Goal: Transaction & Acquisition: Purchase product/service

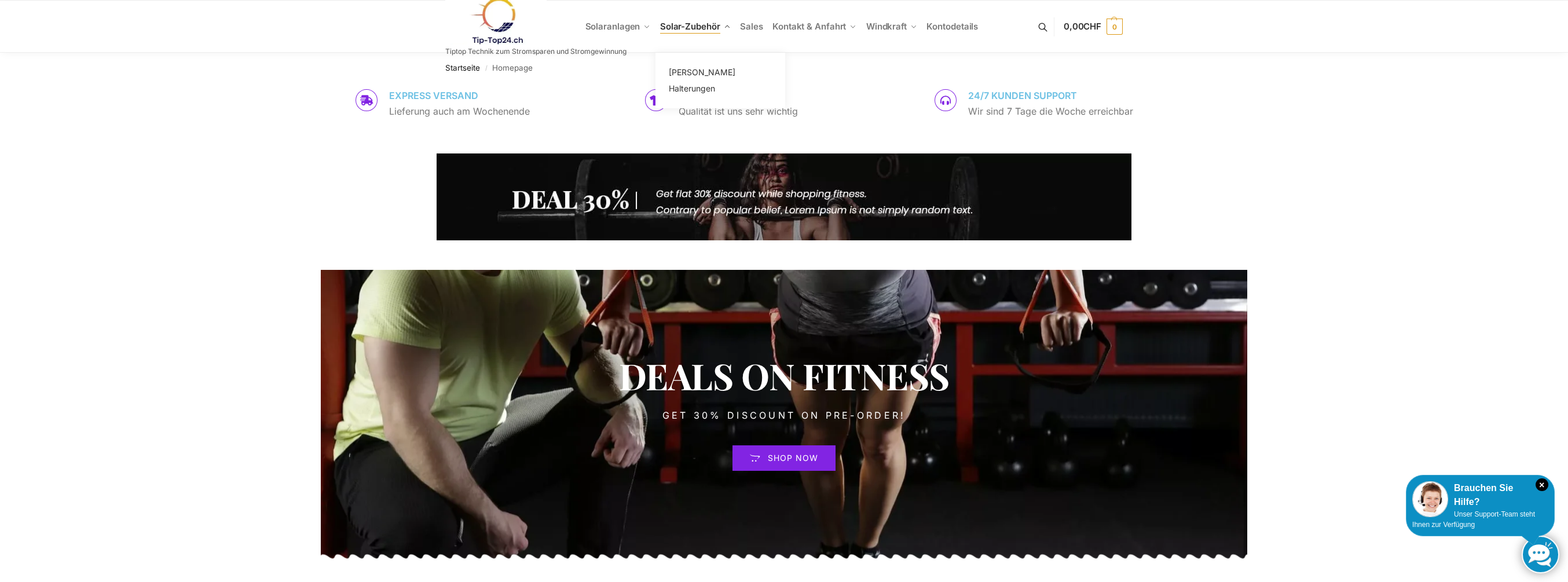
click at [677, 24] on span "Solar-Zubehör" at bounding box center [690, 25] width 61 height 11
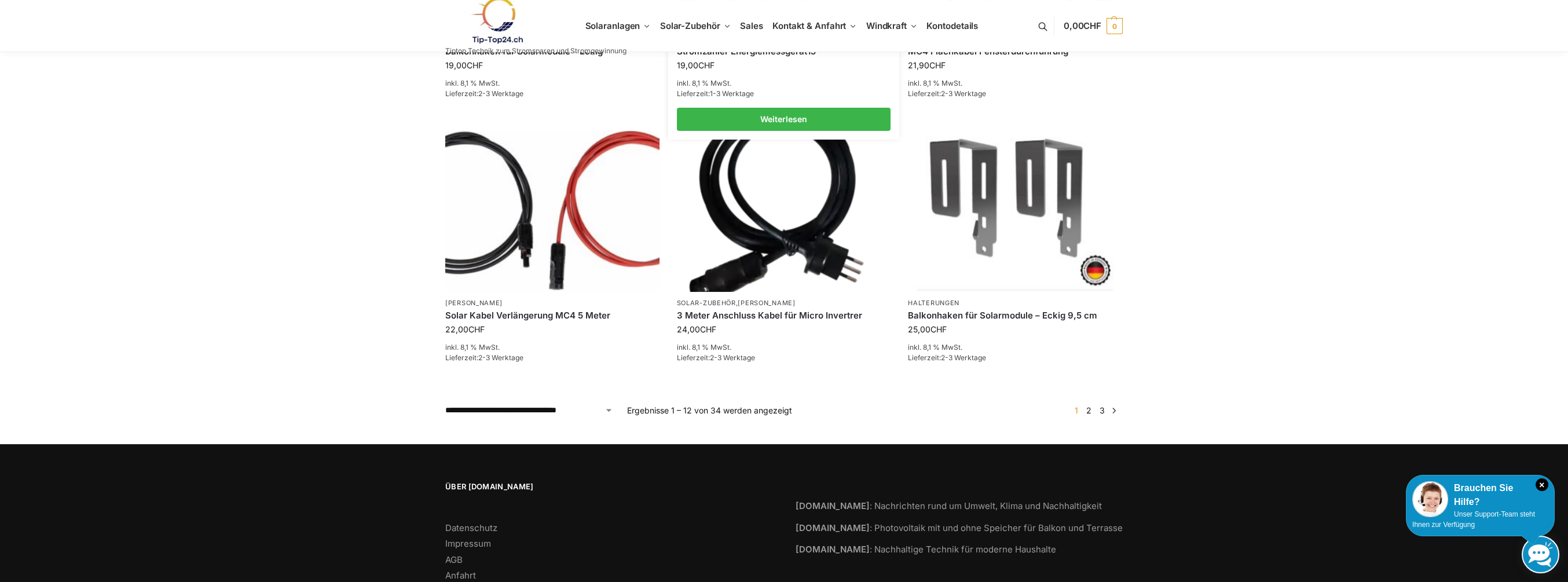
scroll to position [927, 0]
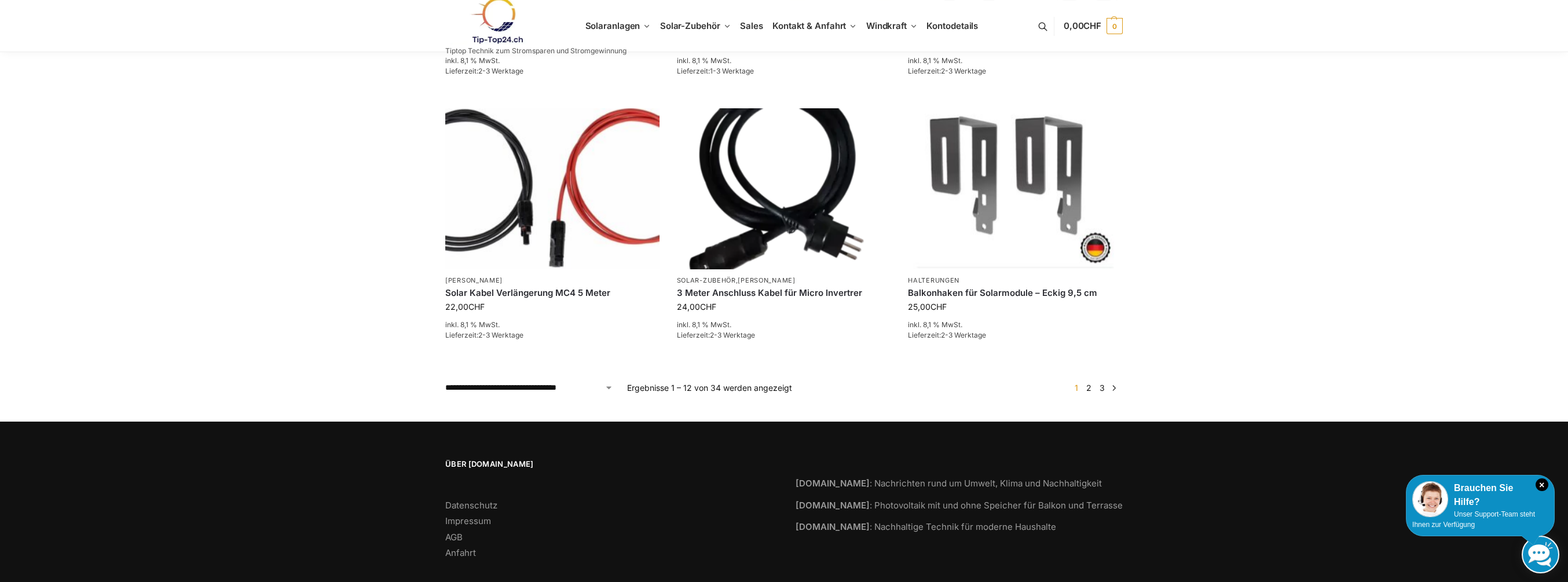
click at [1094, 382] on link "2" at bounding box center [1088, 387] width 11 height 10
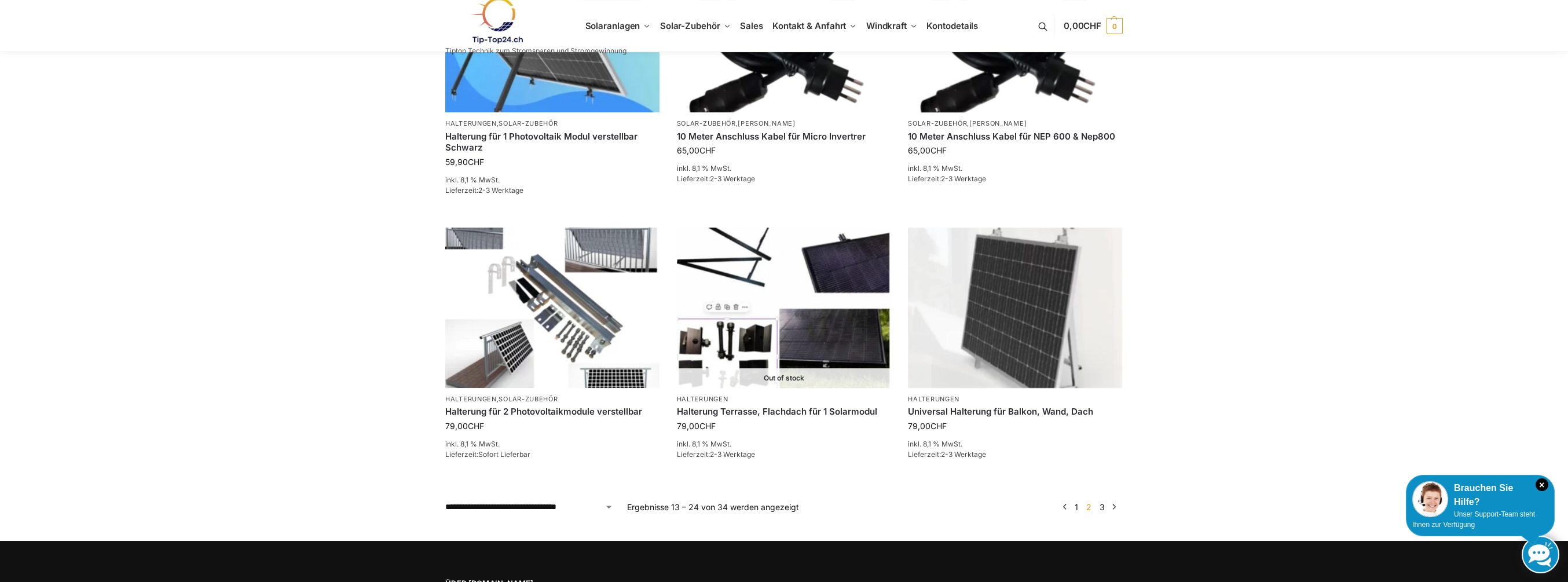
scroll to position [868, 0]
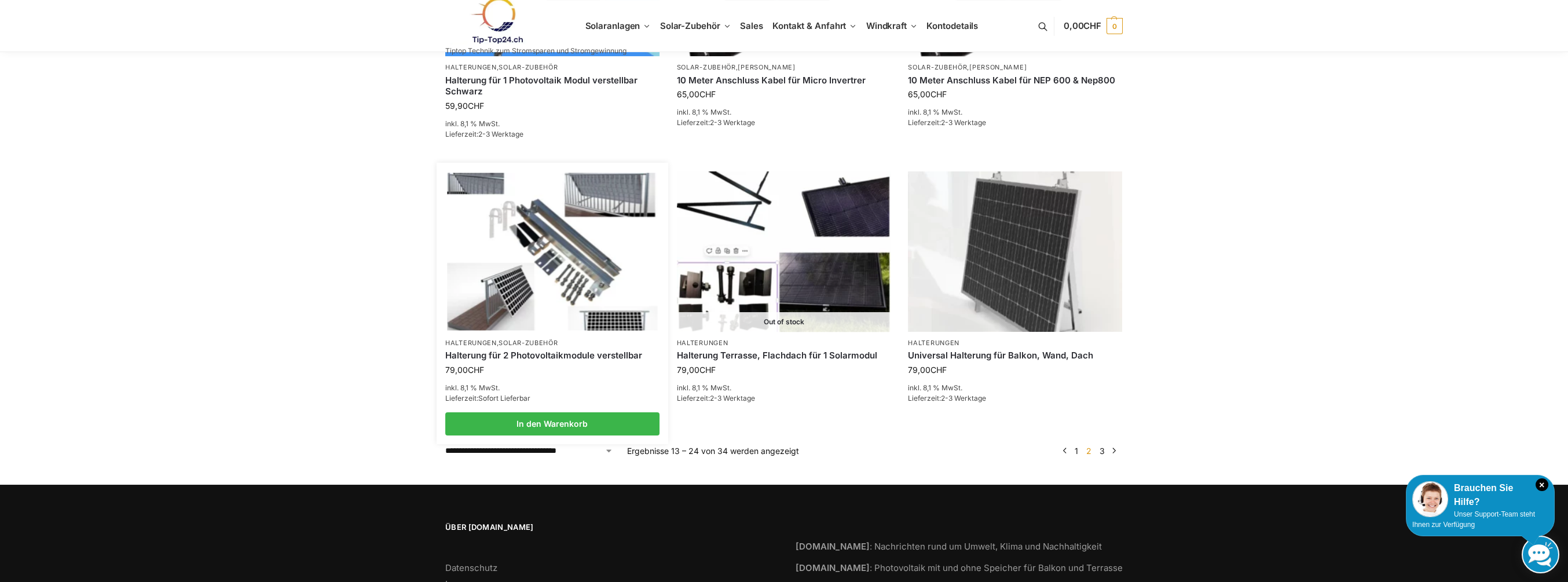
click at [535, 252] on img at bounding box center [552, 251] width 210 height 157
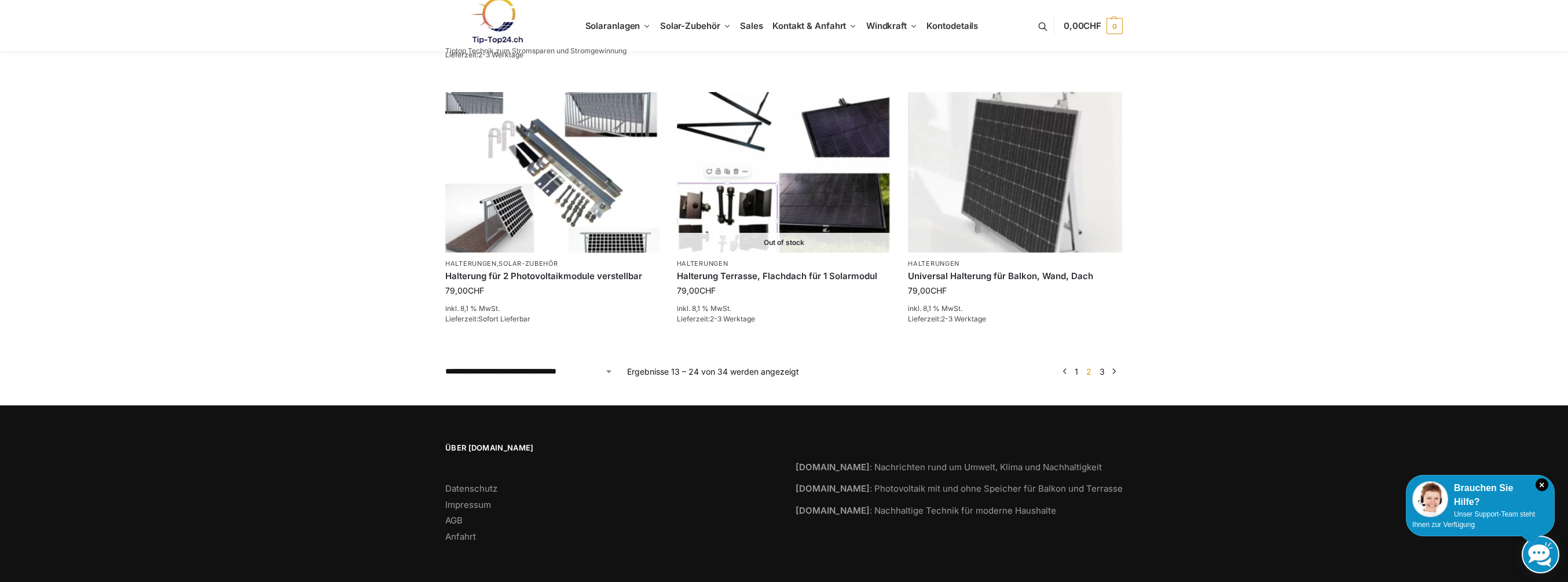
scroll to position [948, 0]
click at [1102, 369] on link "3" at bounding box center [1101, 371] width 11 height 10
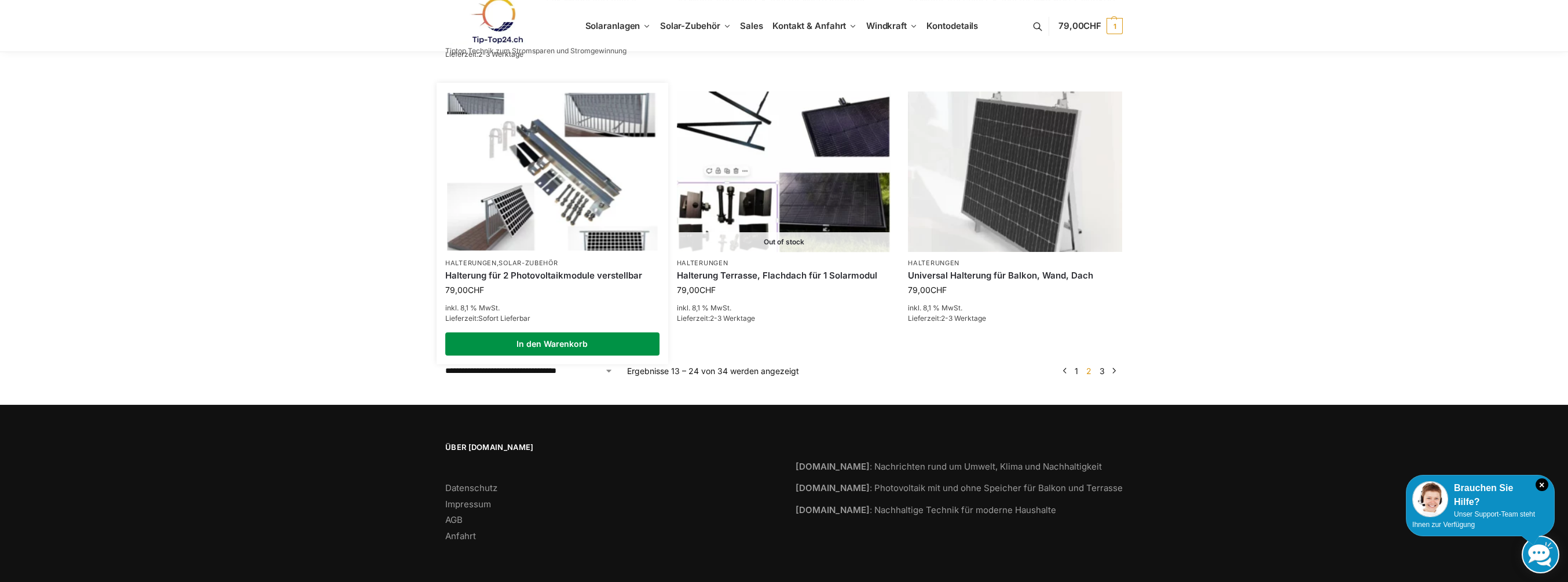
click at [580, 341] on link "In den Warenkorb" at bounding box center [553, 344] width 215 height 23
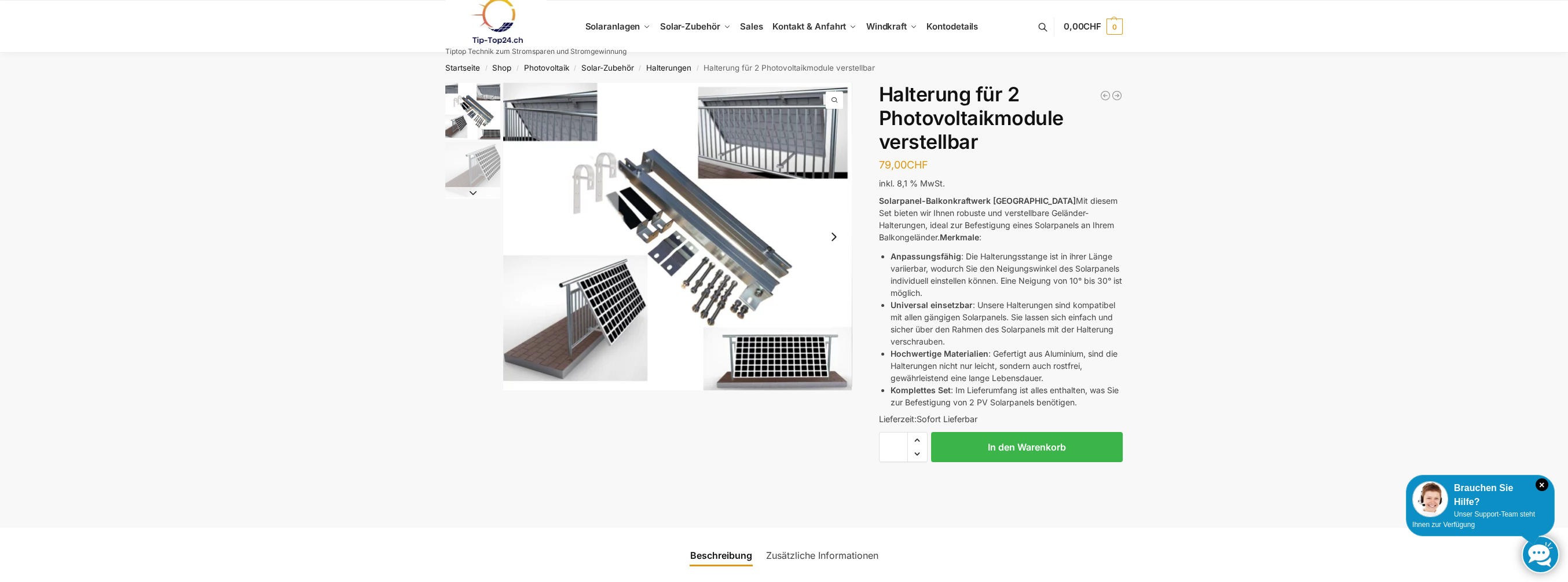
click at [470, 189] on button "Next slide" at bounding box center [472, 192] width 55 height 11
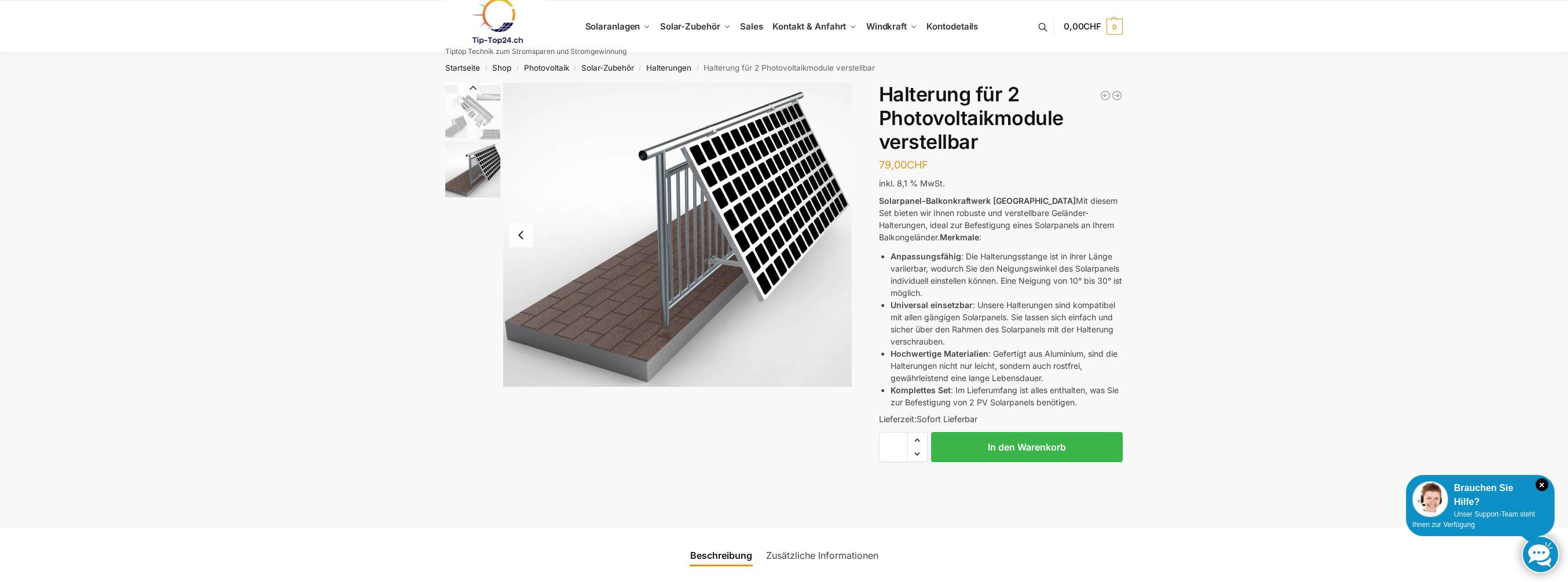
click at [474, 88] on button "Previous slide" at bounding box center [472, 88] width 55 height 11
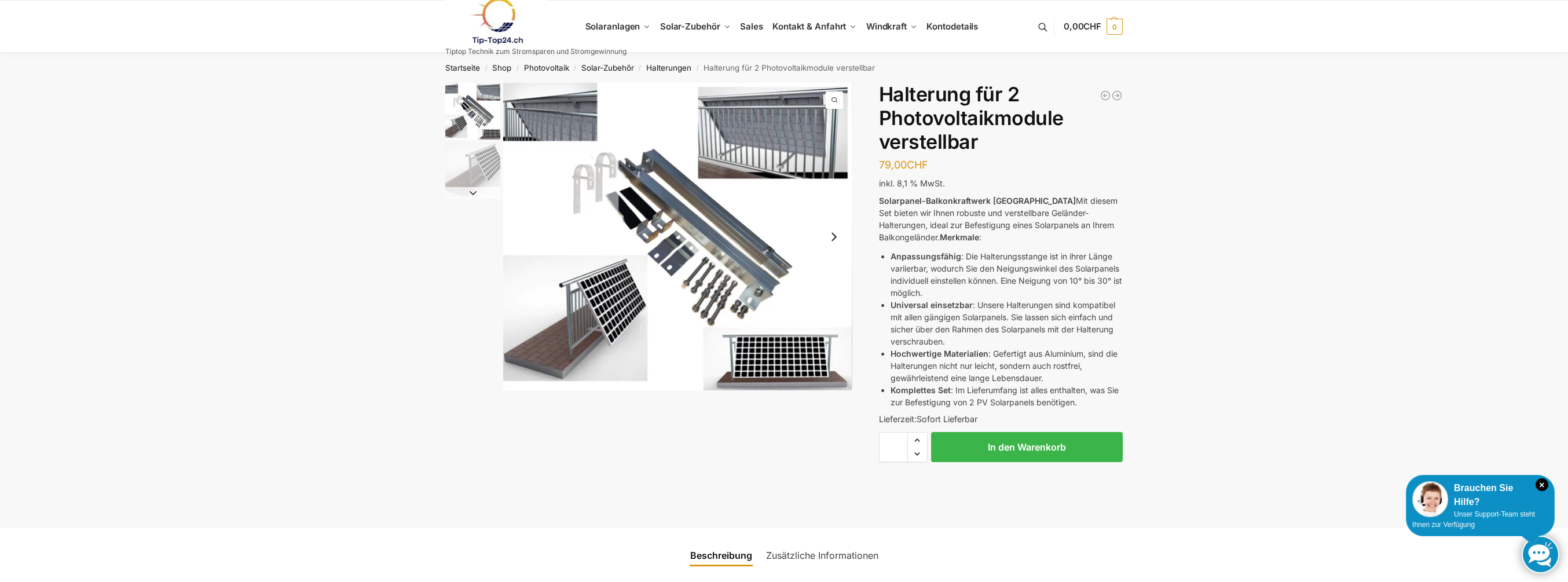
click at [834, 237] on button "Next slide" at bounding box center [834, 237] width 25 height 25
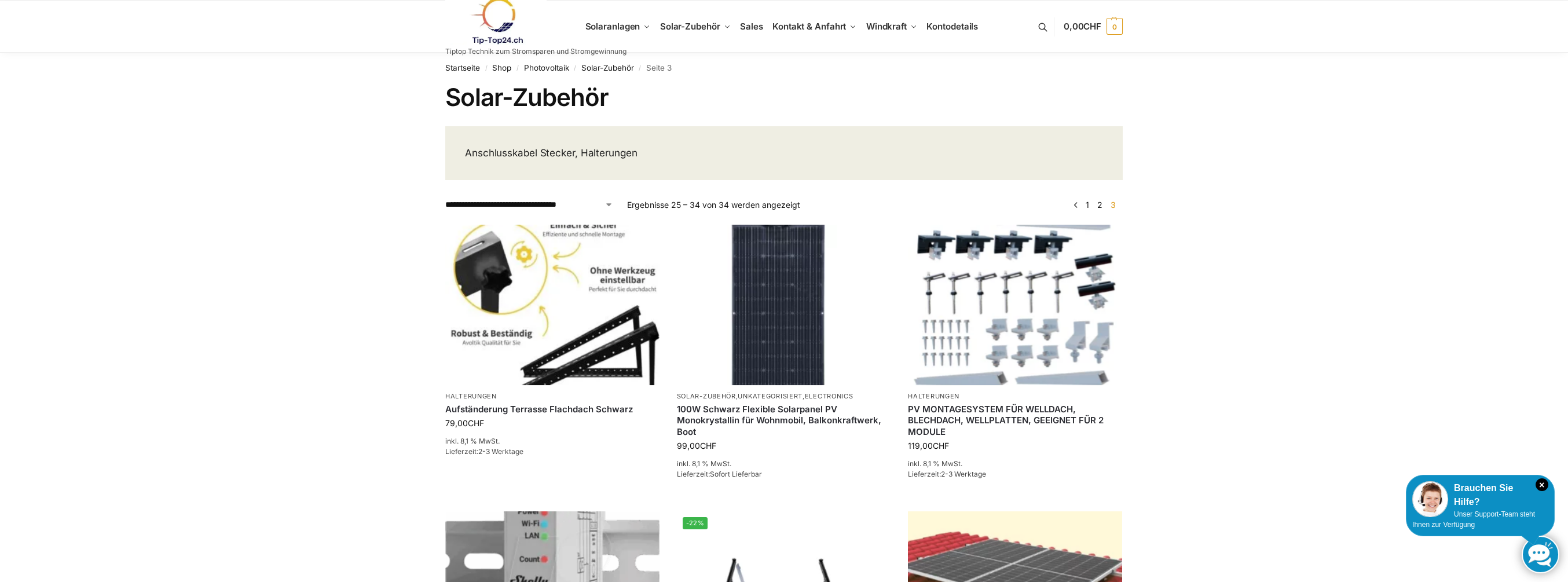
click at [1100, 202] on link "2" at bounding box center [1100, 205] width 11 height 10
click at [1066, 26] on span "79,00 CHF" at bounding box center [1080, 25] width 43 height 11
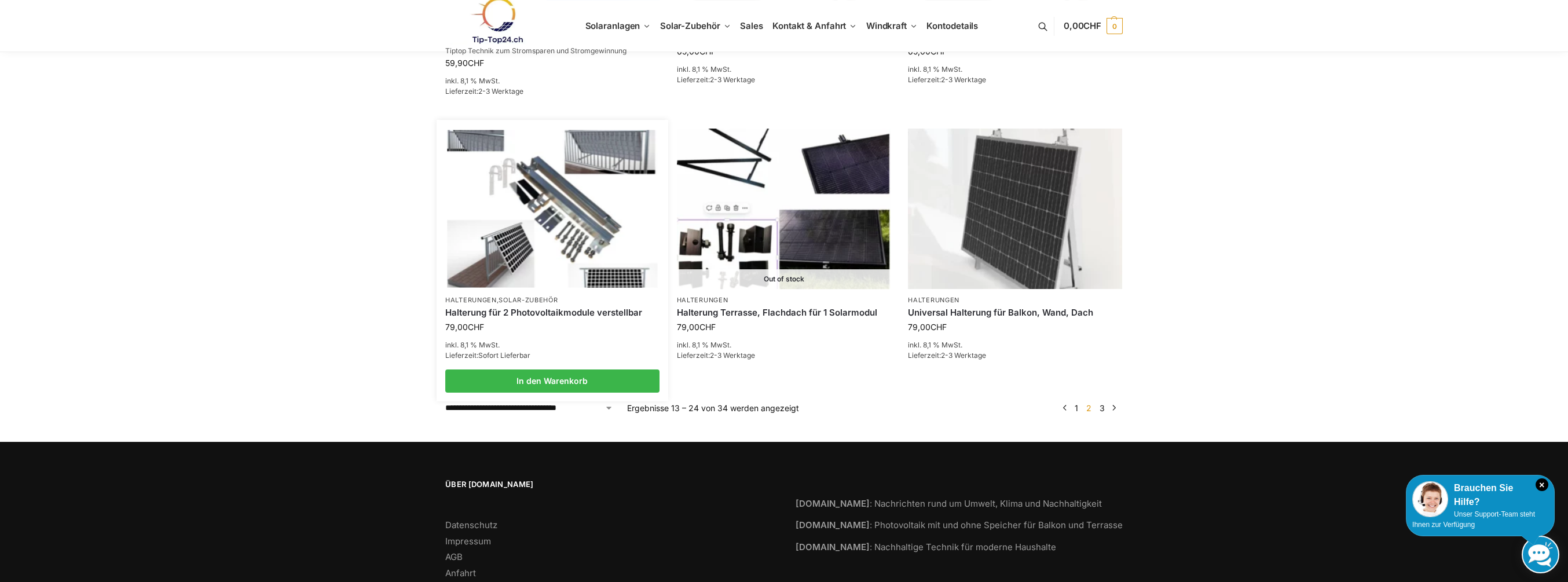
scroll to position [927, 0]
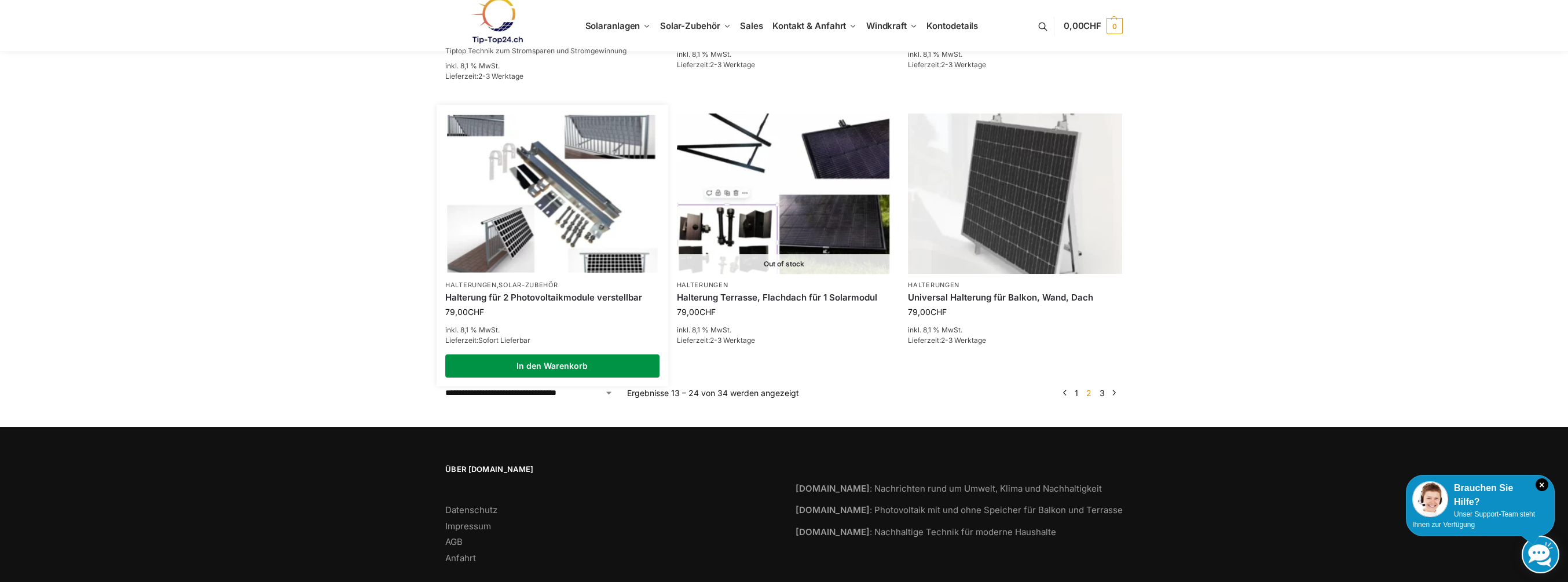
click at [558, 364] on link "In den Warenkorb" at bounding box center [553, 366] width 215 height 23
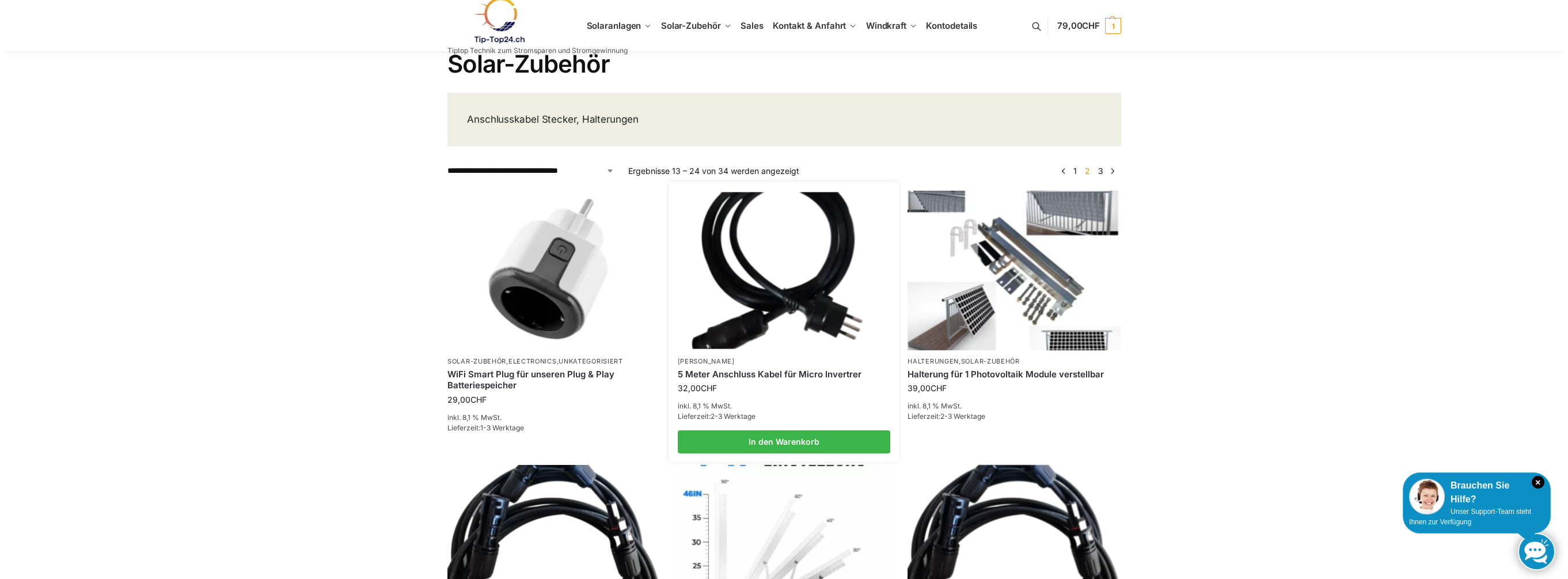
scroll to position [0, 0]
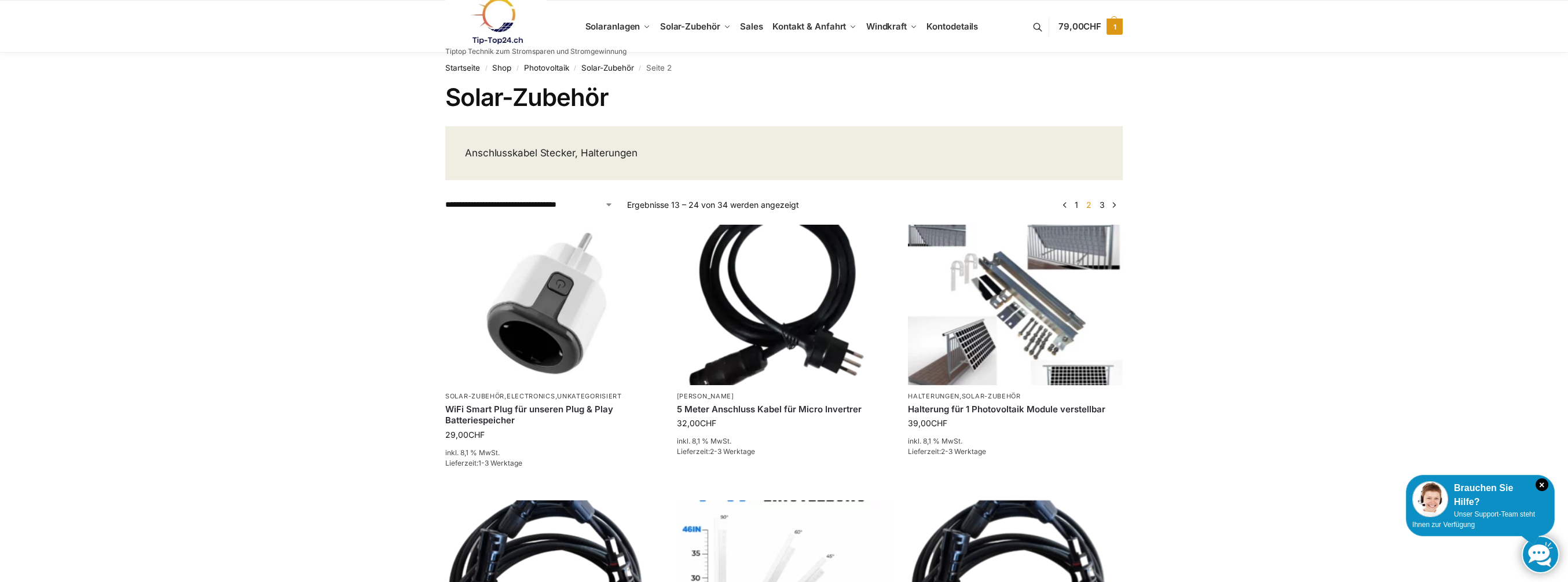
click at [1109, 23] on span "1" at bounding box center [1114, 27] width 16 height 16
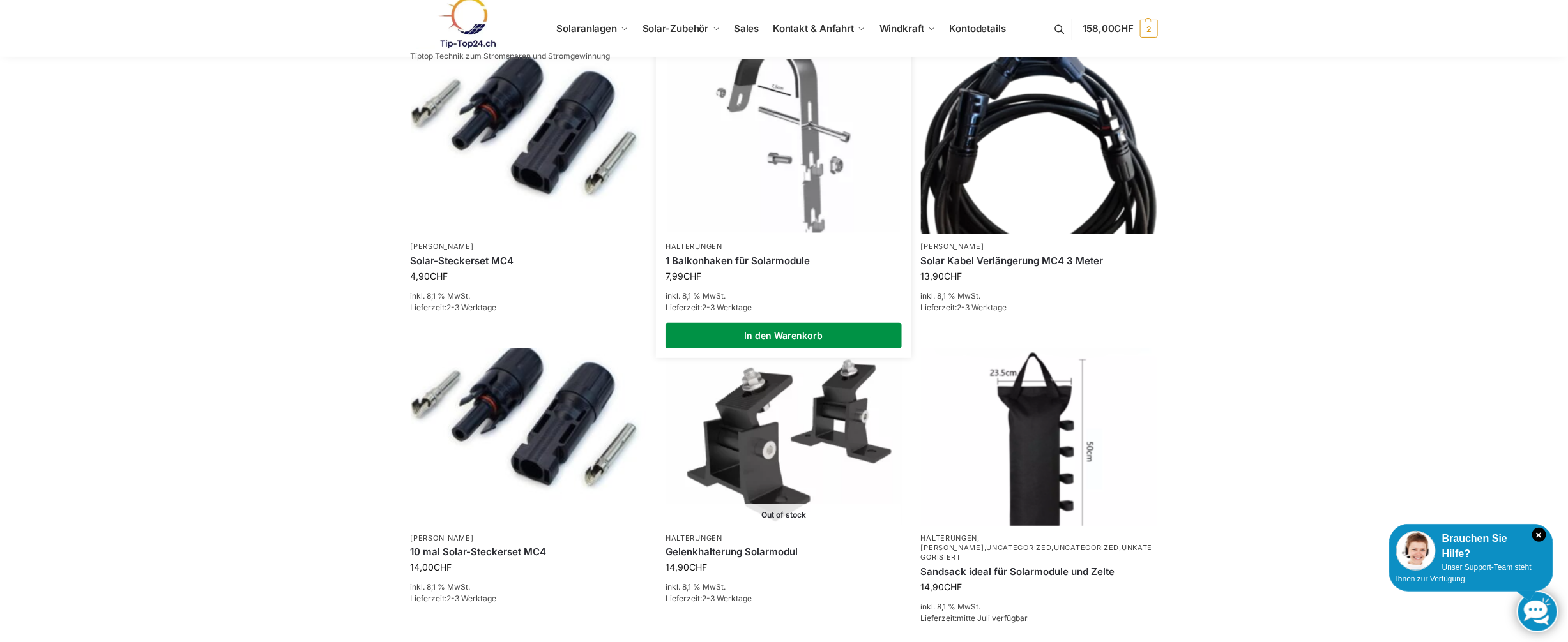
scroll to position [191, 0]
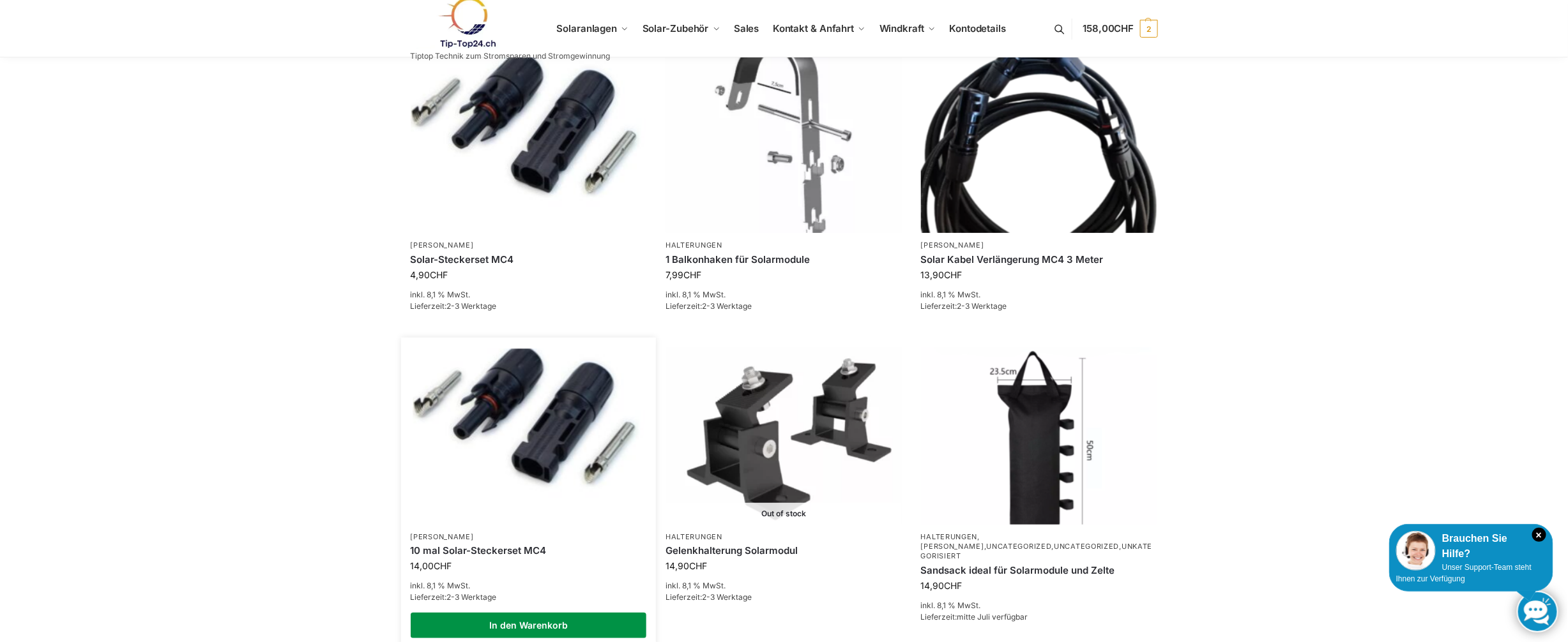
click at [551, 500] on link "In den Warenkorb" at bounding box center [529, 626] width 237 height 25
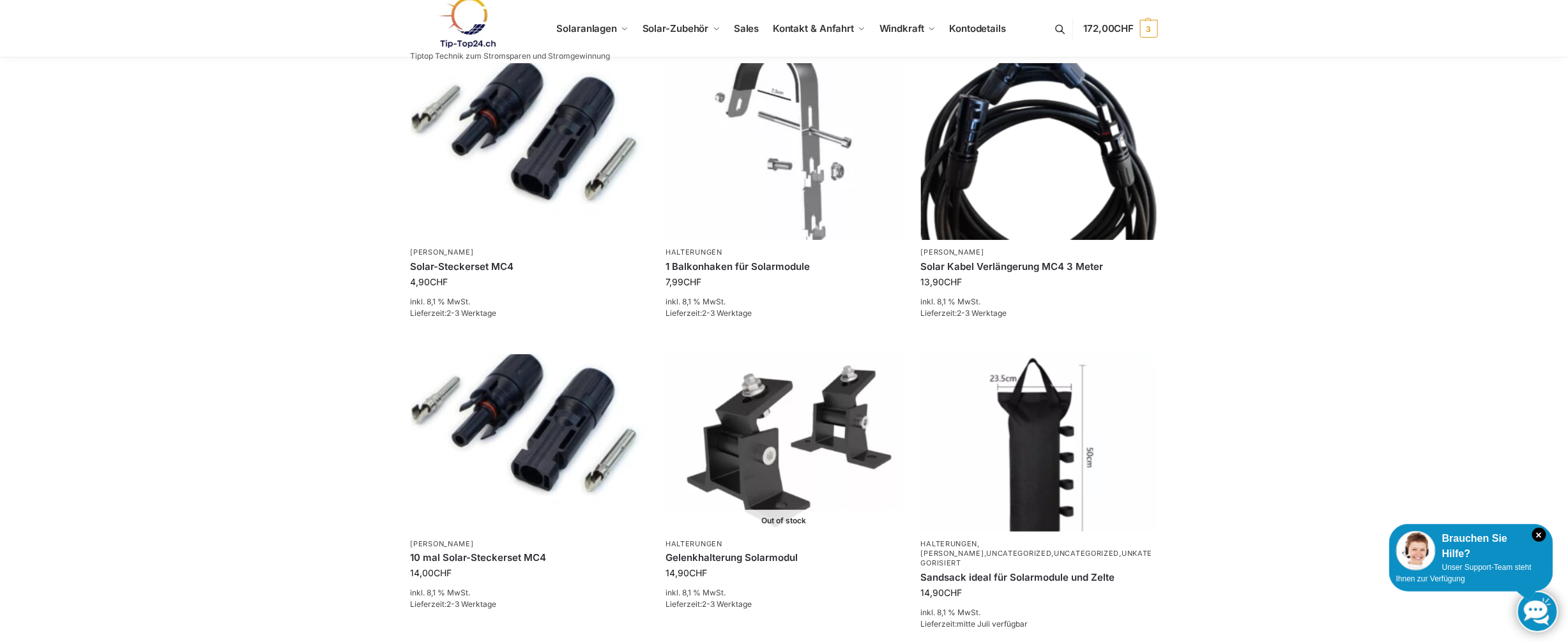
scroll to position [64, 0]
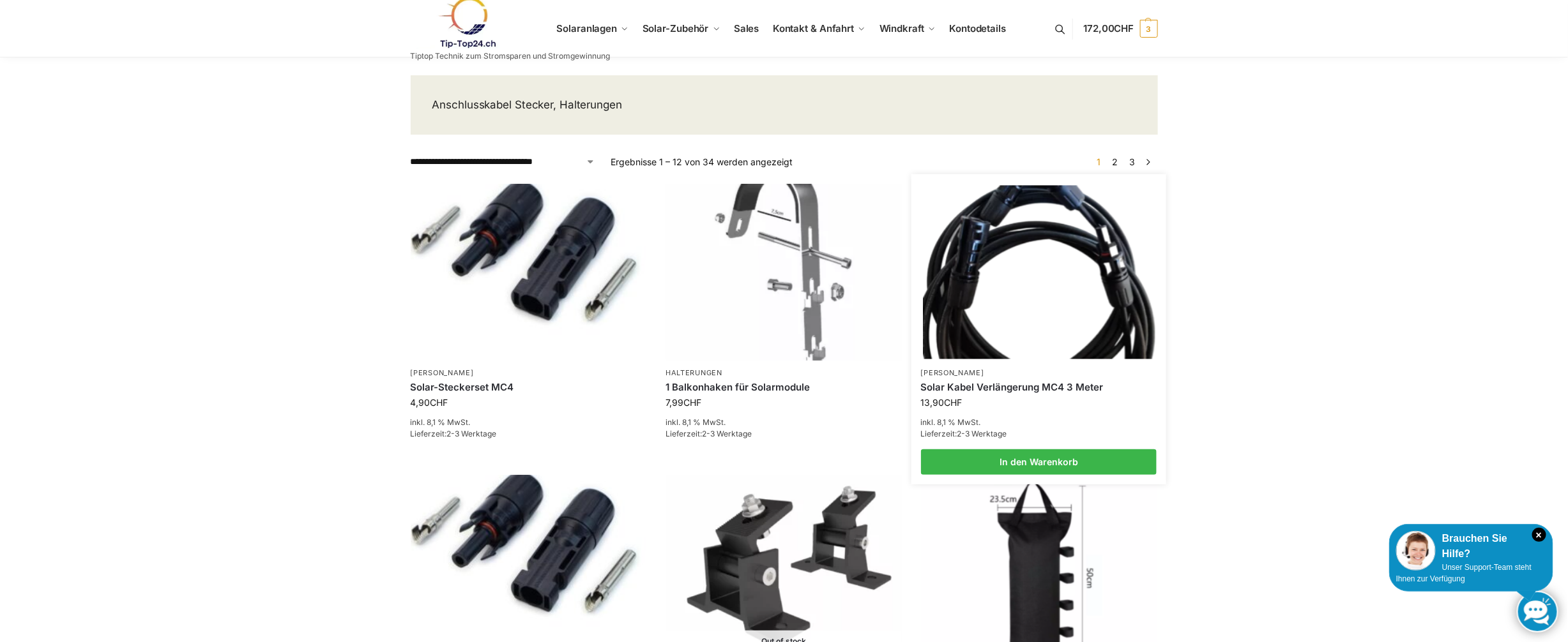
click at [551, 241] on img at bounding box center [1039, 273] width 232 height 173
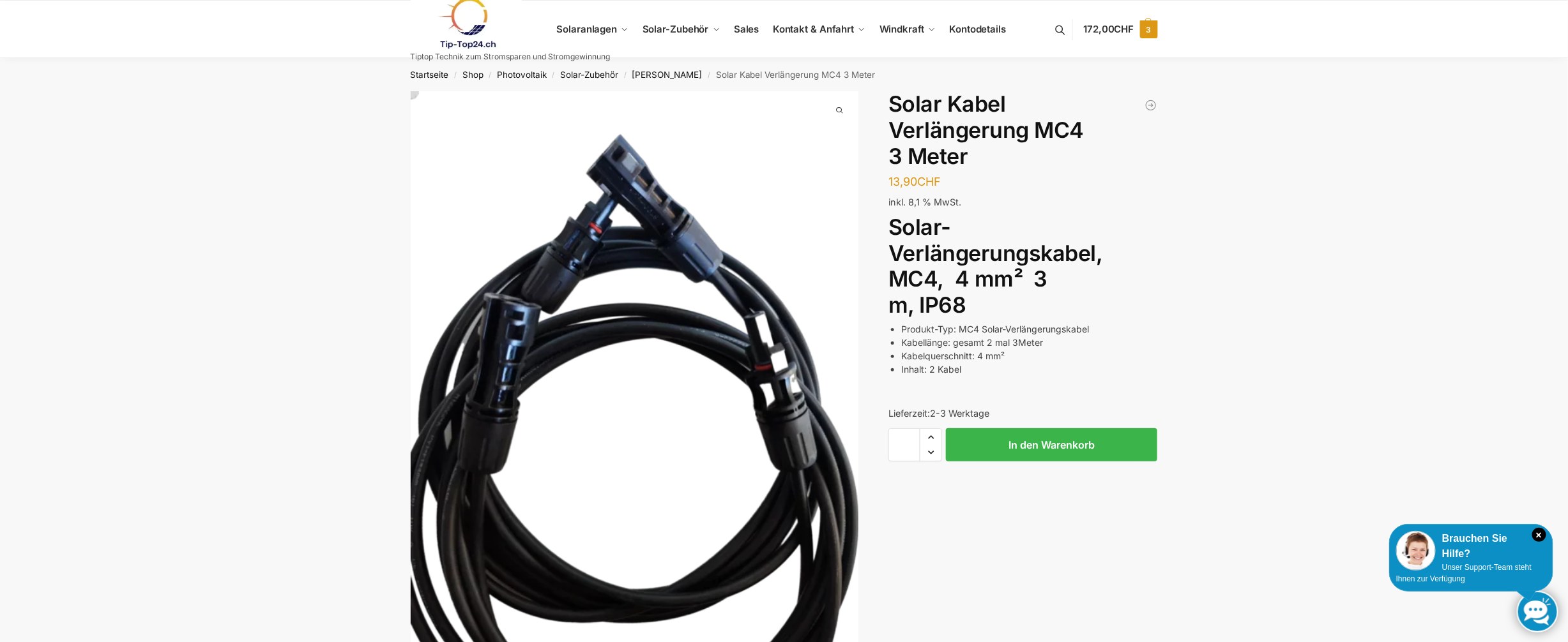
click at [1101, 27] on span "172,00 CHF" at bounding box center [1108, 28] width 51 height 12
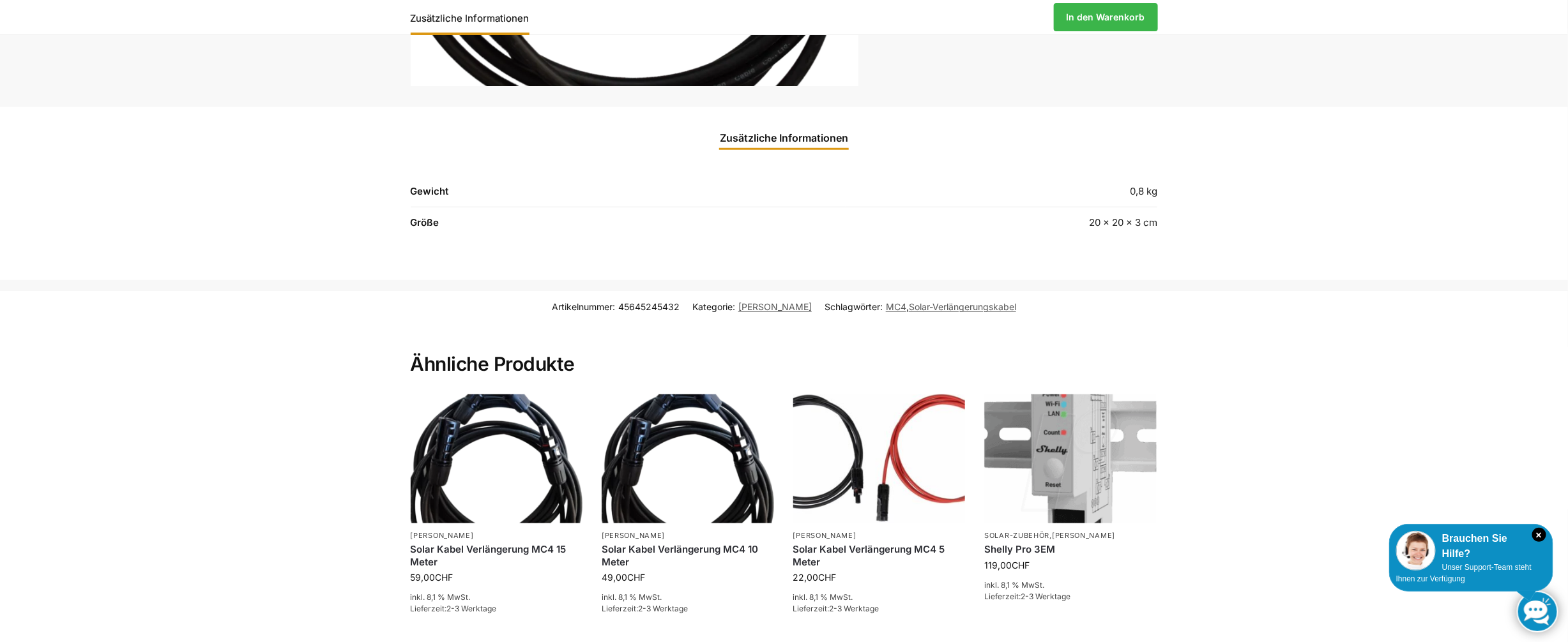
scroll to position [702, 0]
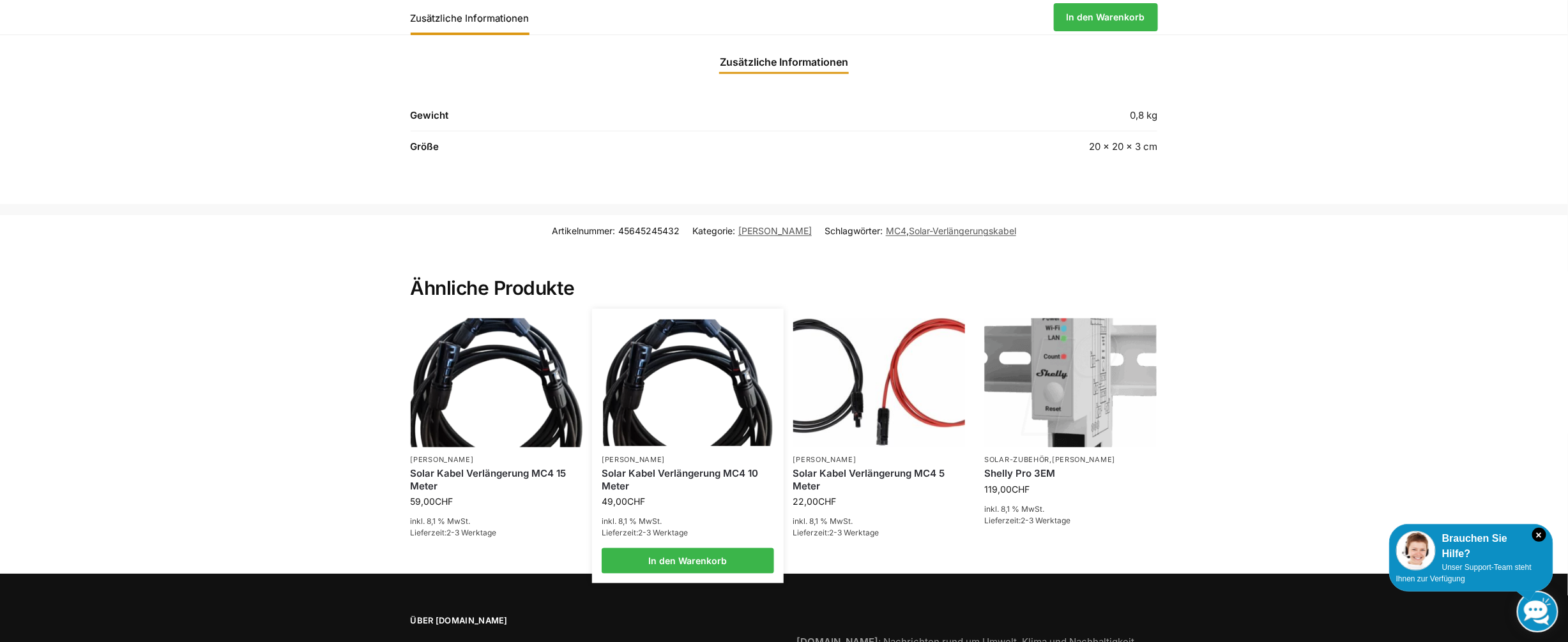
click at [722, 400] on img at bounding box center [687, 383] width 169 height 127
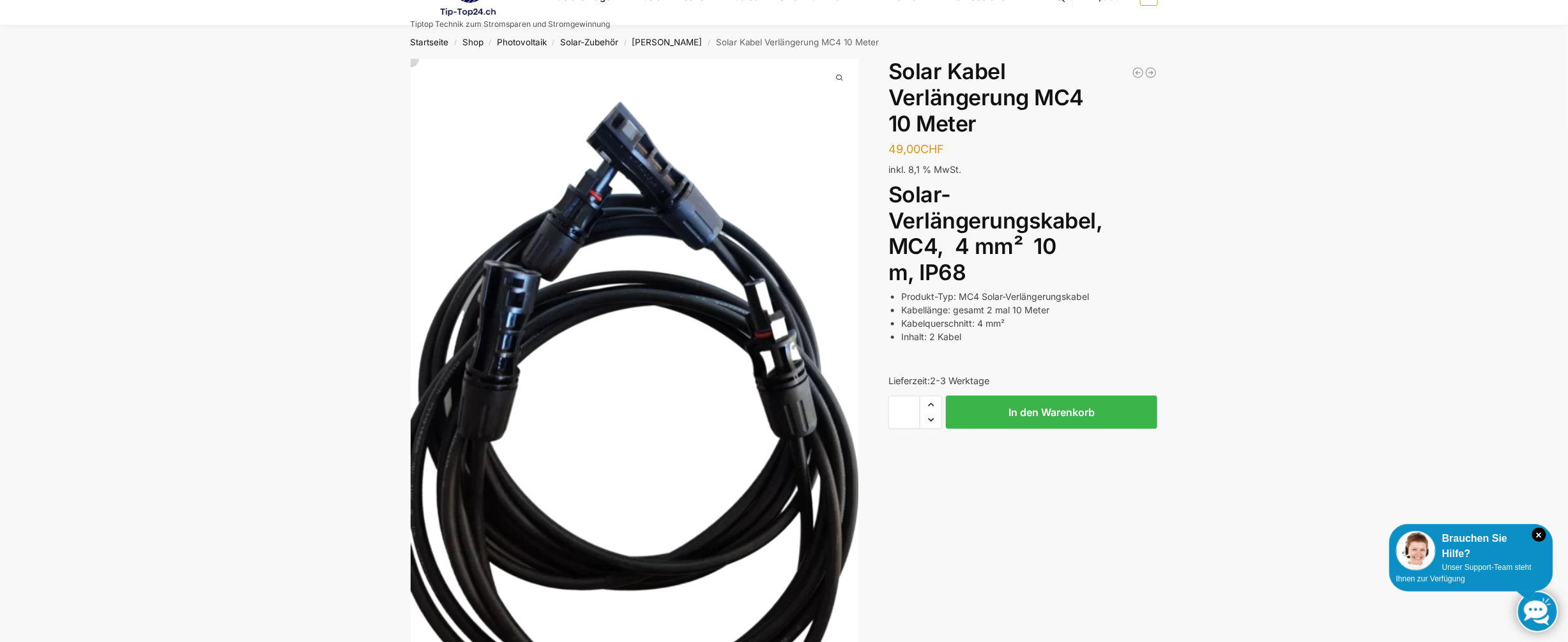
scroll to position [127, 0]
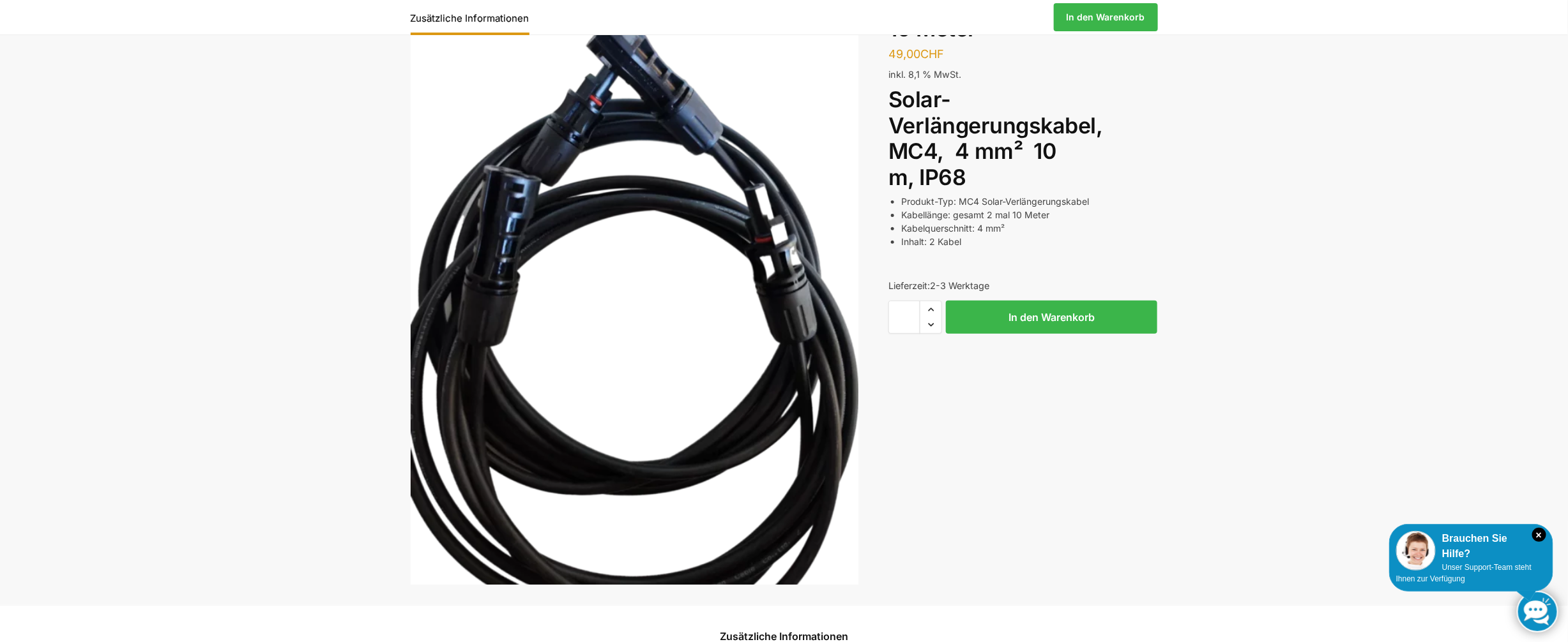
click at [934, 309] on span "Increase quantity" at bounding box center [930, 310] width 21 height 16
type input "*"
click at [934, 309] on span "Increase quantity" at bounding box center [930, 310] width 21 height 16
type input "*"
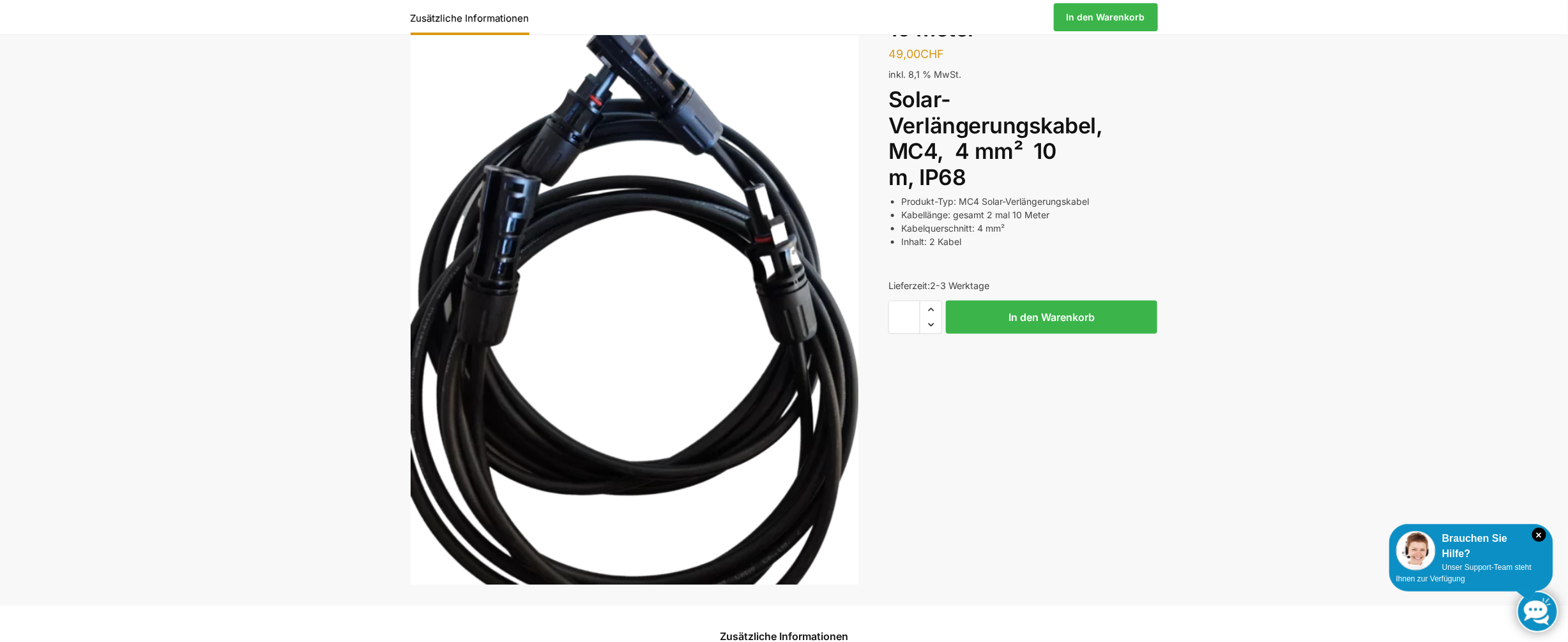
type input "*"
click at [934, 309] on span "Increase quantity" at bounding box center [930, 310] width 21 height 16
type input "*"
click at [1078, 320] on button "In den Warenkorb" at bounding box center [1051, 317] width 211 height 33
